Goal: Find specific page/section: Find specific page/section

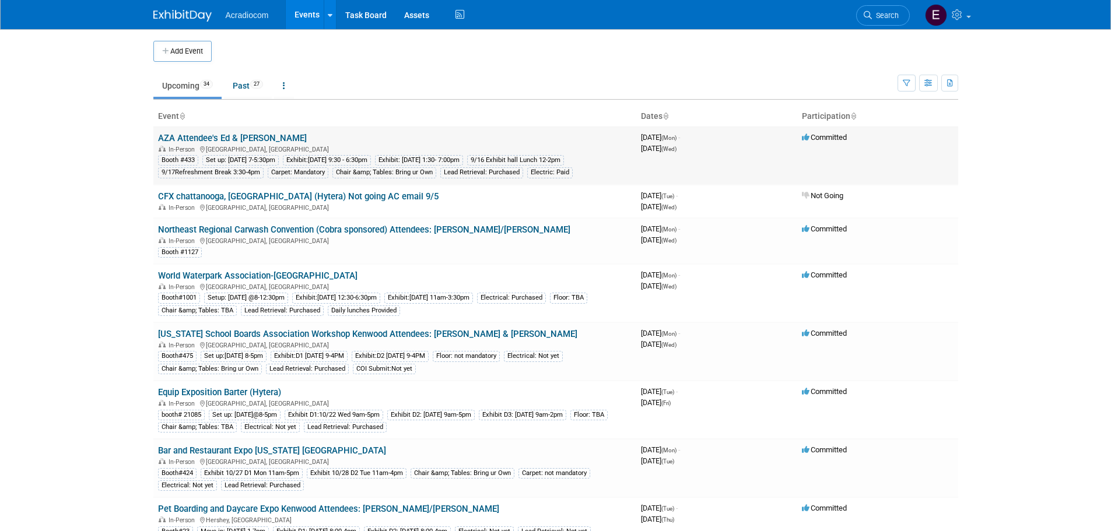
click at [264, 134] on link "AZA Attendee's Ed & [PERSON_NAME]" at bounding box center [232, 138] width 149 height 10
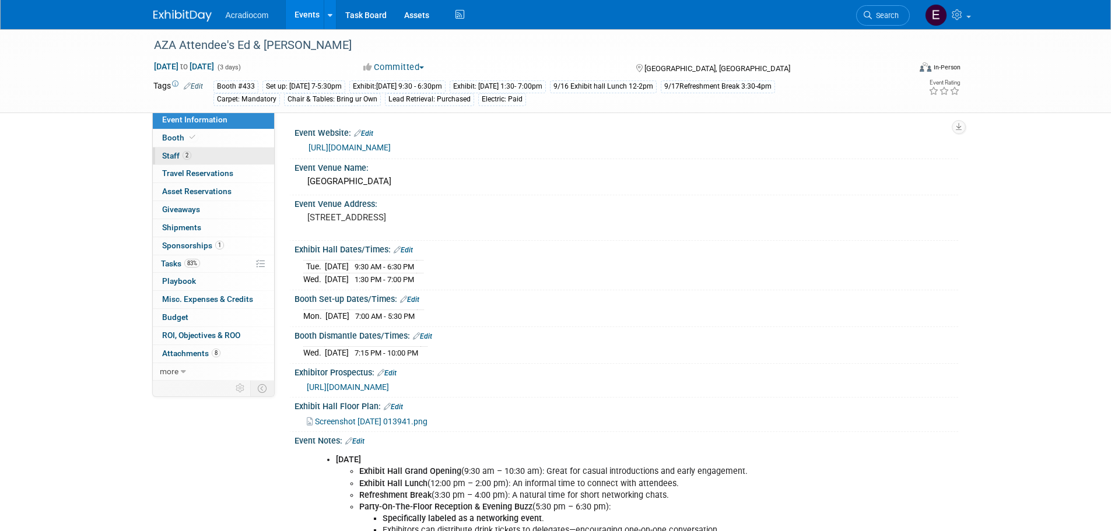
click at [227, 148] on link "2 Staff 2" at bounding box center [213, 156] width 121 height 17
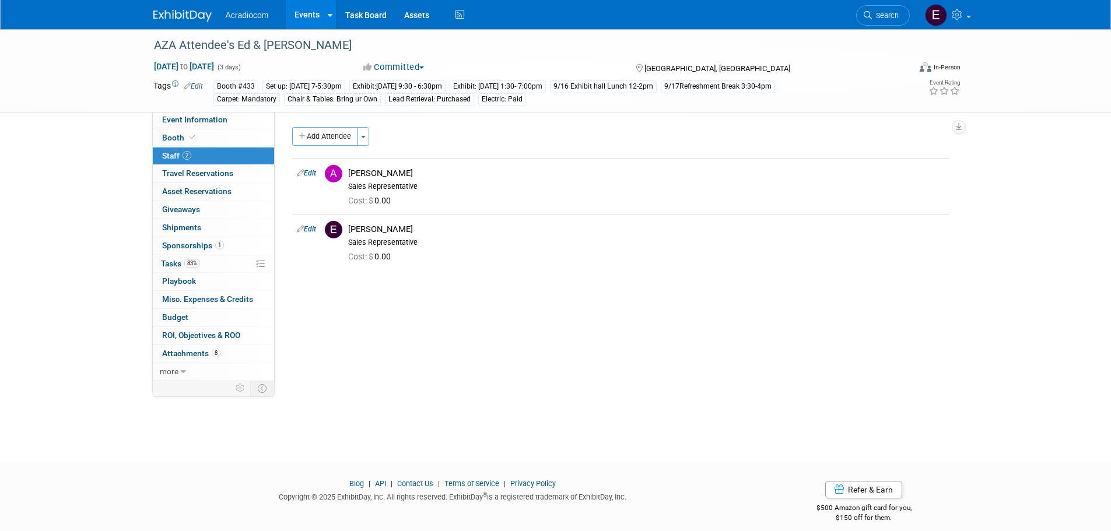
click at [202, 23] on div "Acradiocom Events Add Event Bulk Upload Events Shareable Event Boards Recently …" at bounding box center [555, 14] width 805 height 29
click at [201, 10] on img at bounding box center [182, 16] width 58 height 12
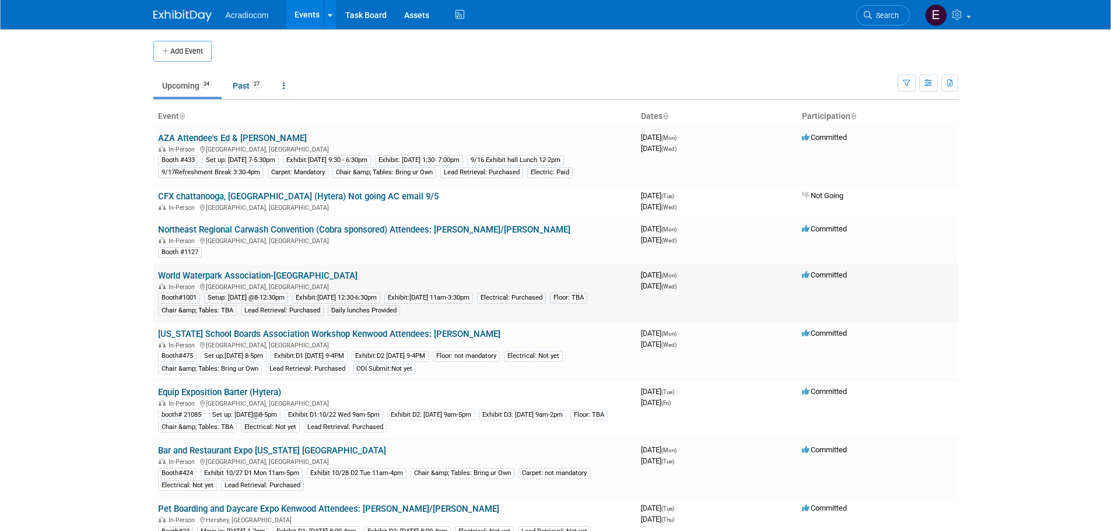
click at [292, 275] on link "World Waterpark Association-[GEOGRAPHIC_DATA]" at bounding box center [257, 276] width 199 height 10
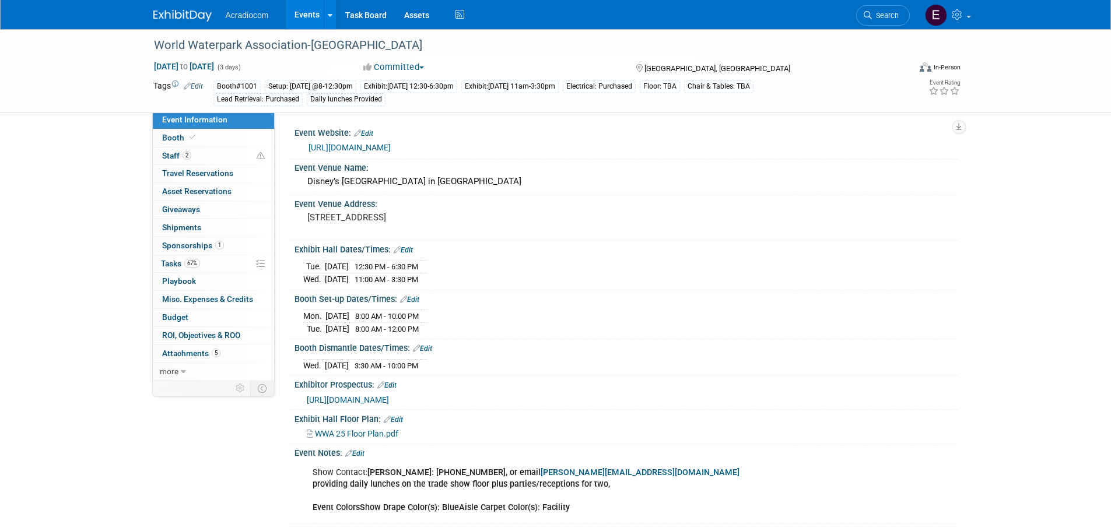
click at [349, 144] on link "https://www.wwashow.org/exhibitor-info/" at bounding box center [350, 147] width 82 height 9
